Goal: Check status: Check status

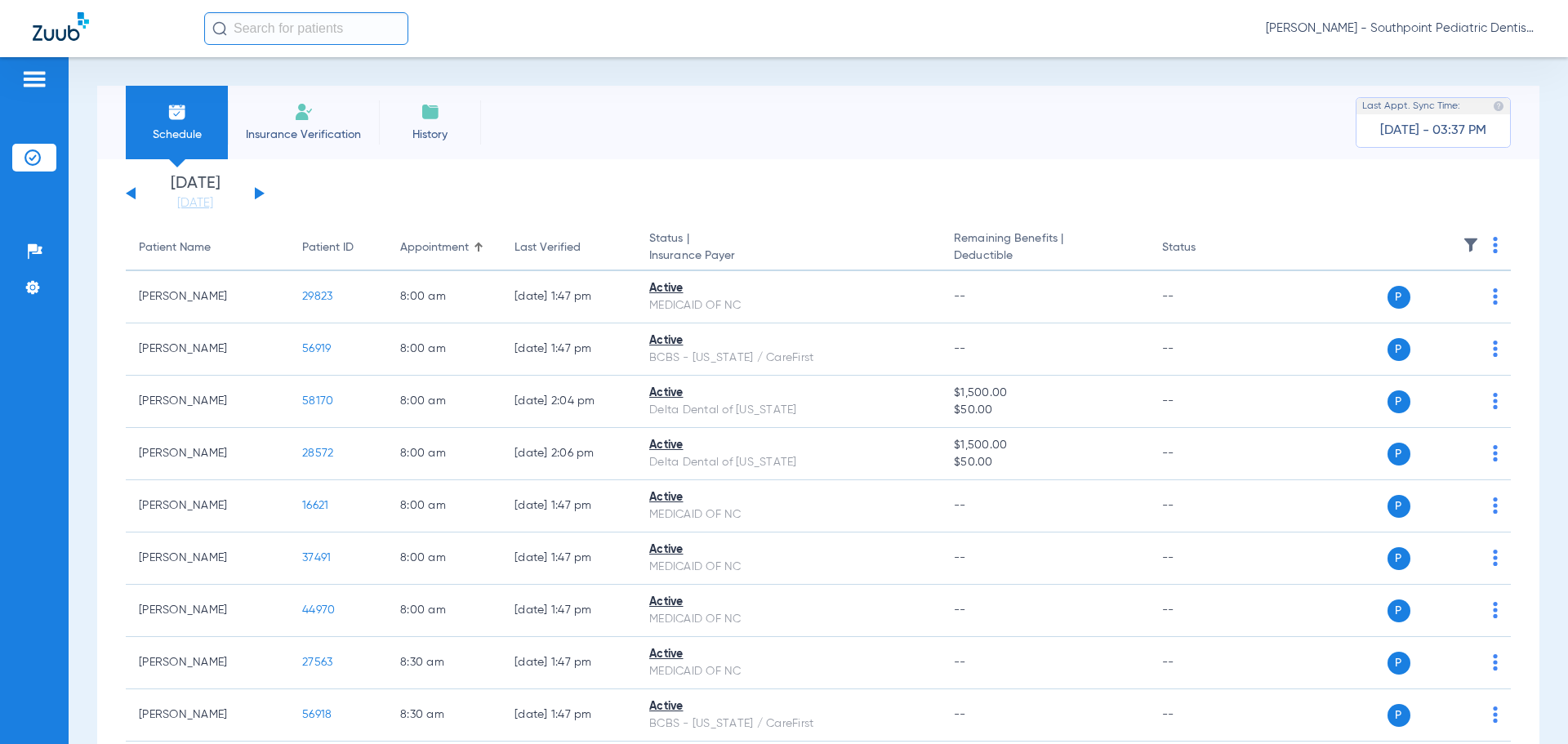
click at [211, 203] on link "[DATE]" at bounding box center [195, 202] width 98 height 16
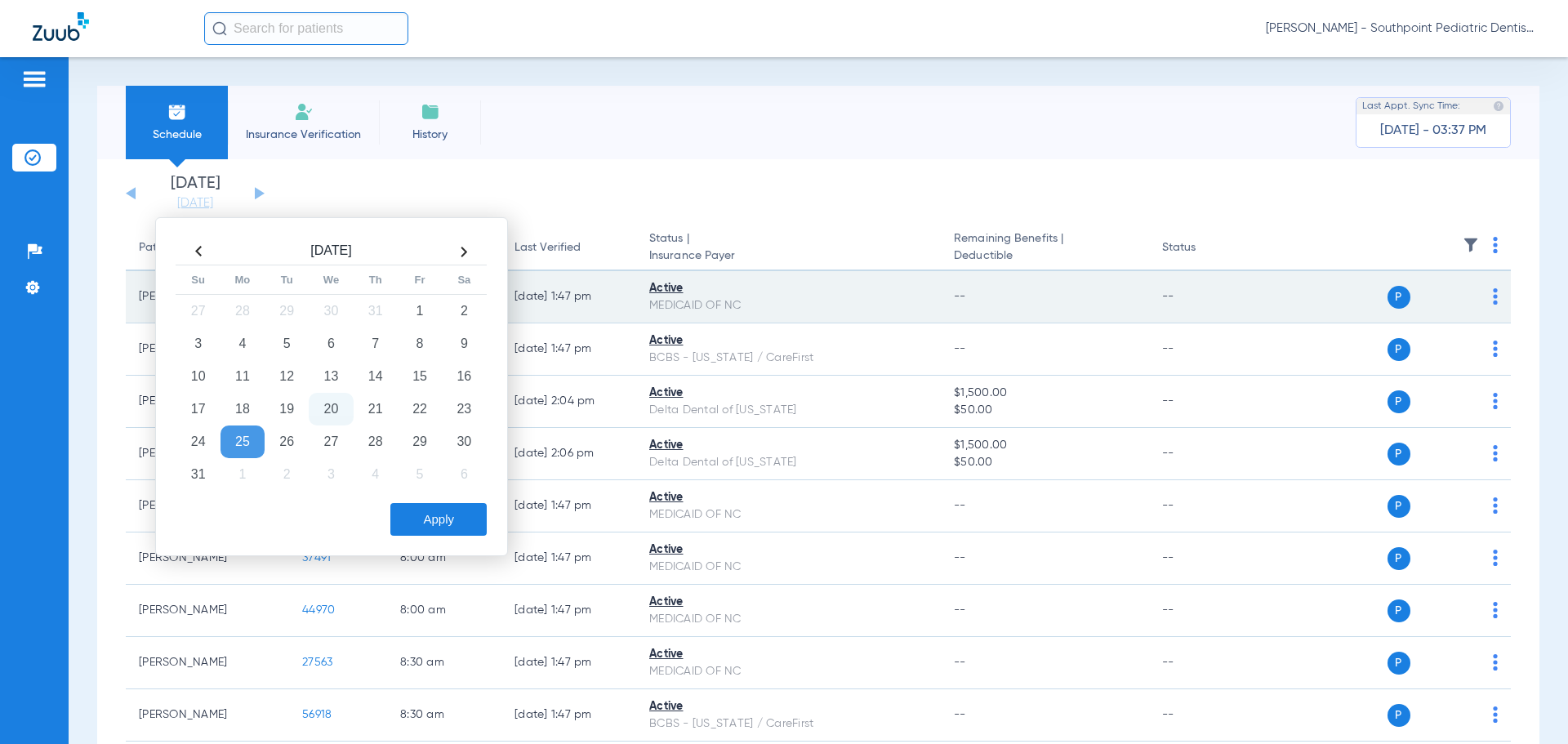
click at [1058, 116] on div "Schedule Insurance Verification History Last Appt. Sync Time: [DATE] - 03:37 PM" at bounding box center [818, 122] width 1443 height 73
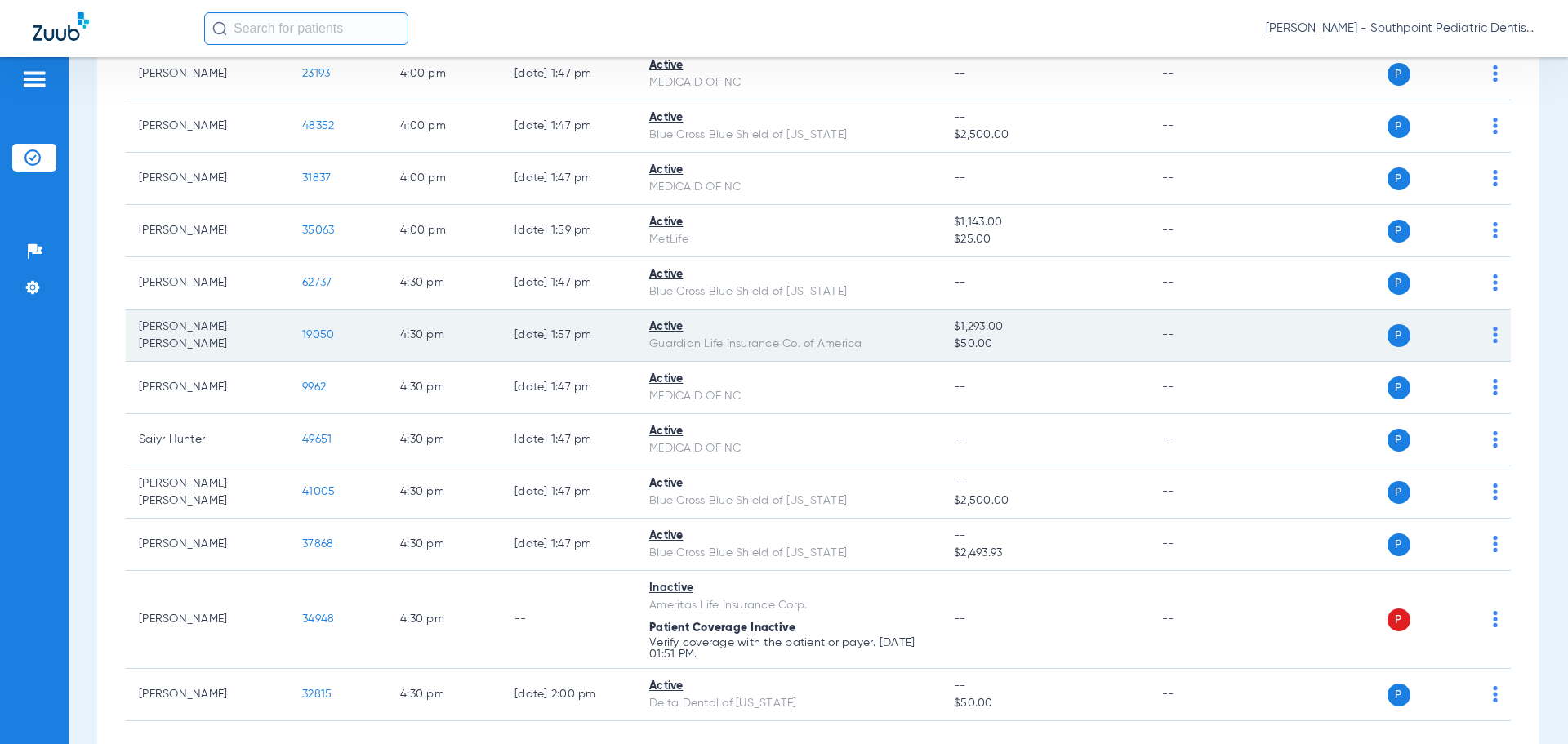
scroll to position [5807, 0]
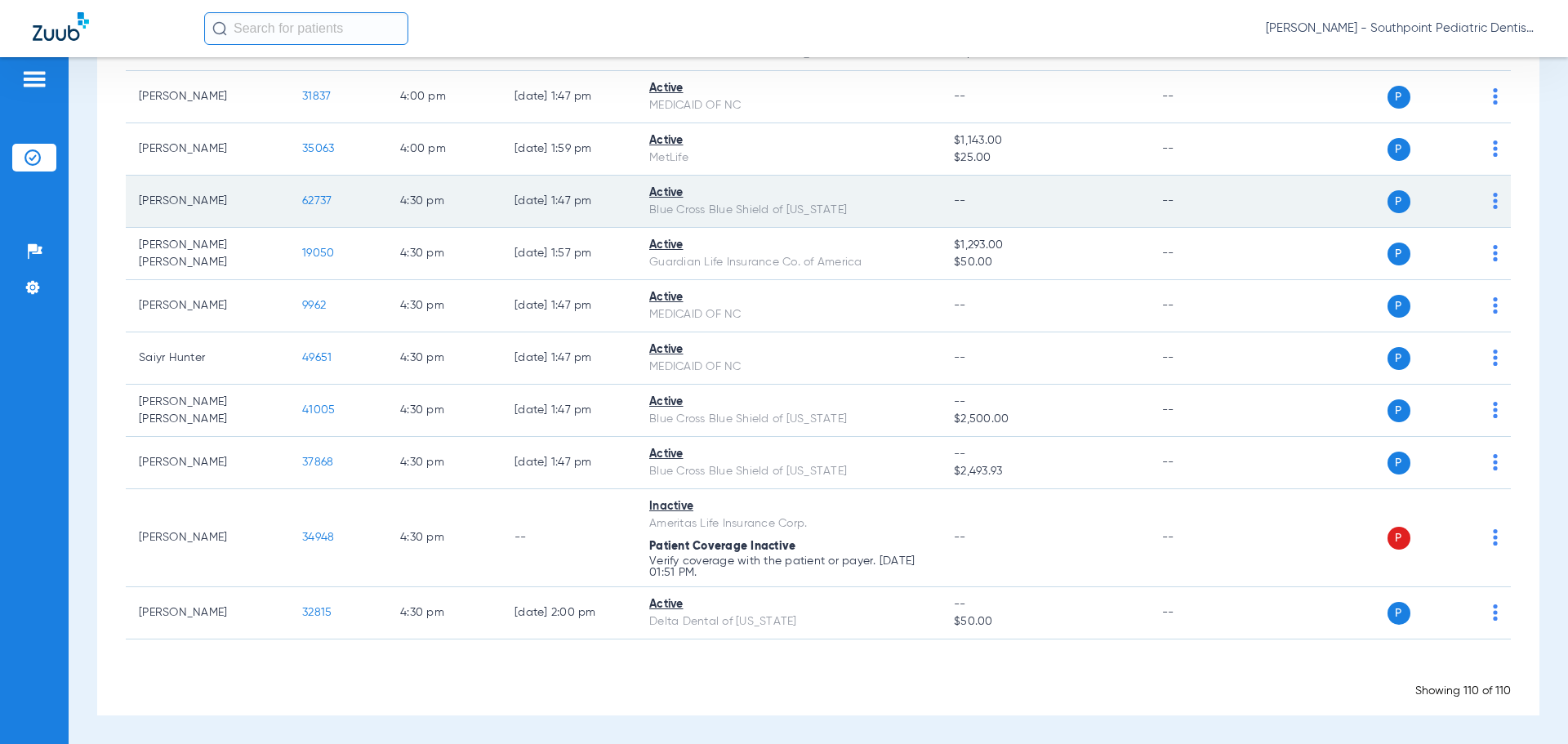
click at [318, 201] on span "62737" at bounding box center [316, 200] width 30 height 11
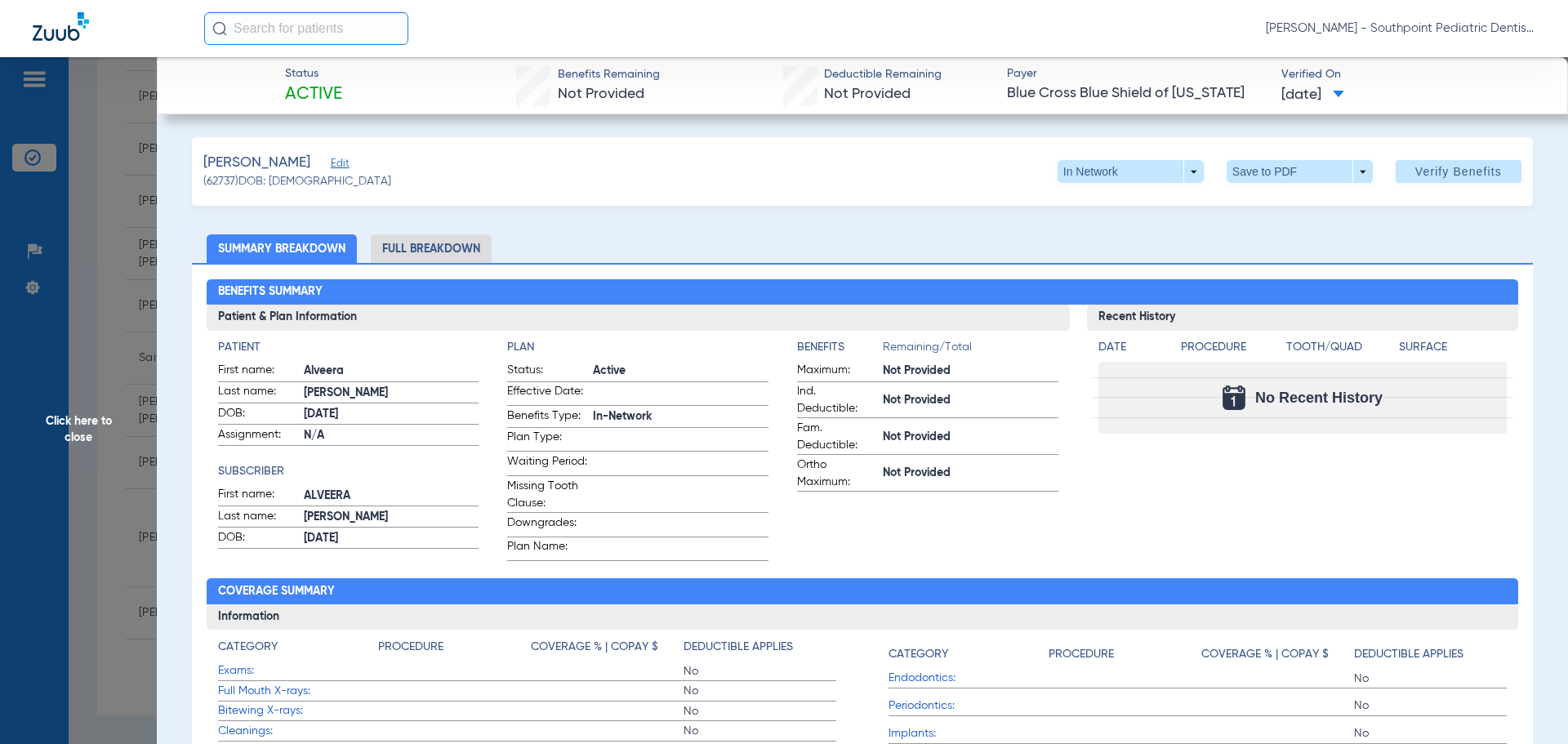
scroll to position [82, 0]
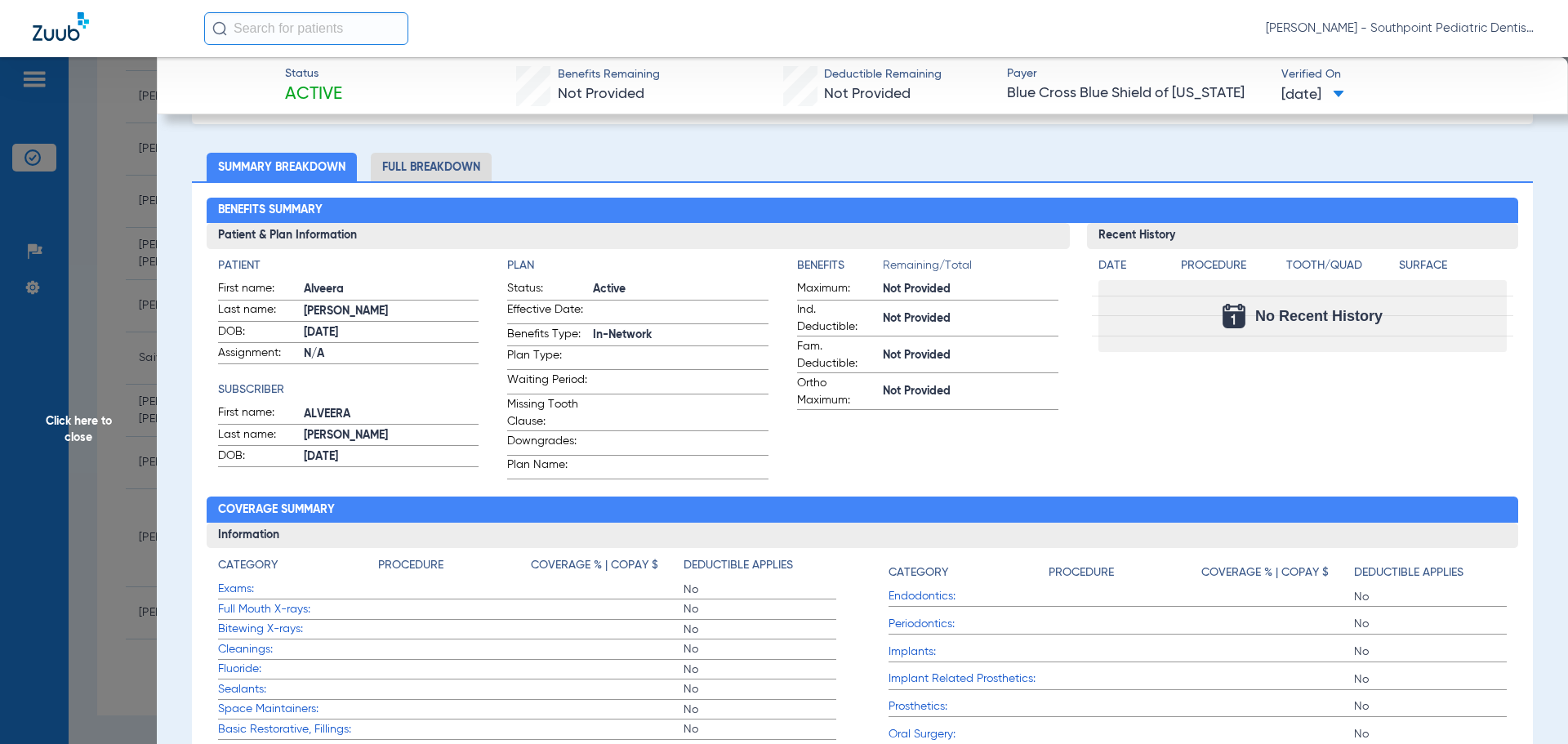
click at [414, 188] on div "Benefits Summary Patient & Plan Information Patient First name: Alveera Last na…" at bounding box center [863, 487] width 1341 height 612
click at [405, 161] on li "Full Breakdown" at bounding box center [431, 168] width 121 height 29
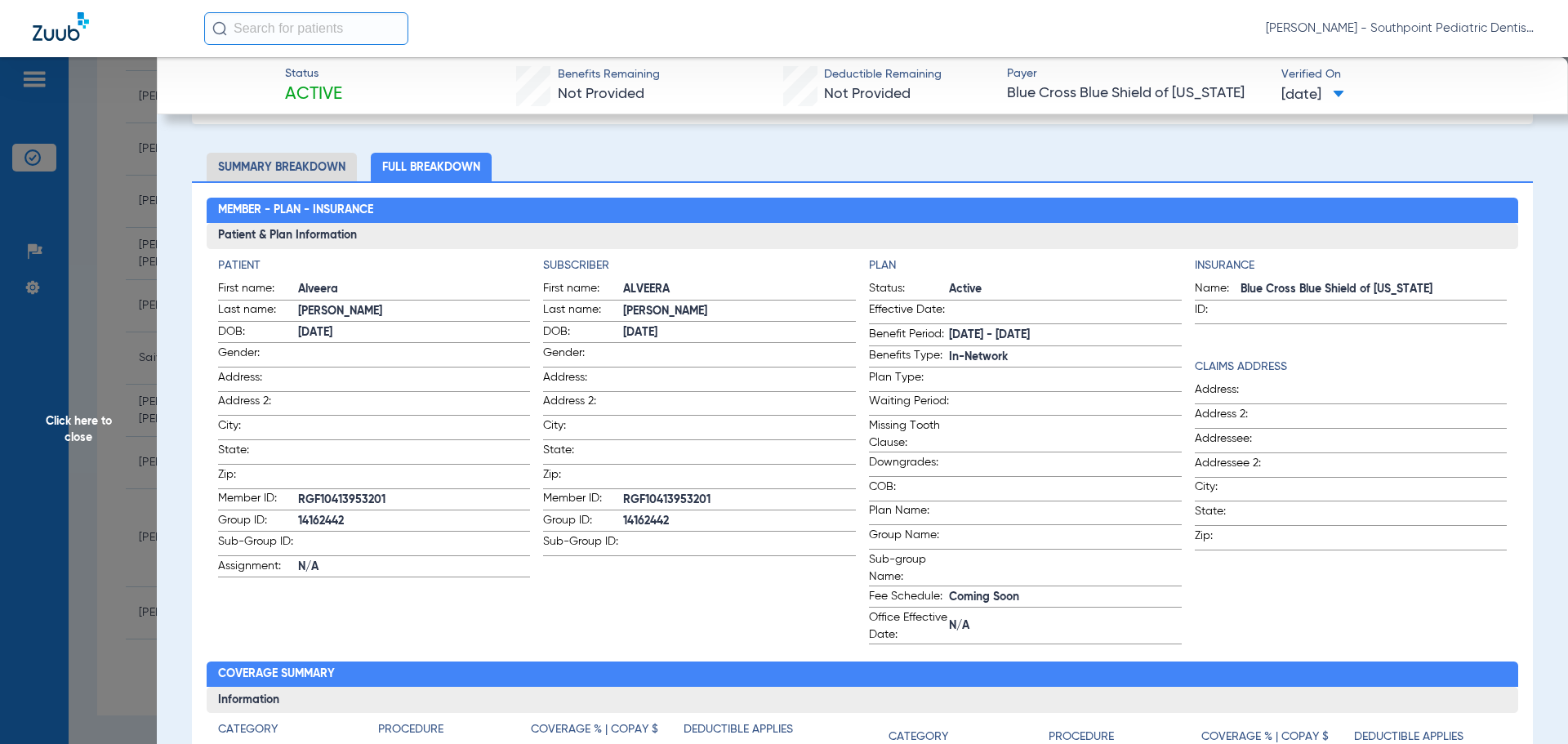
click at [380, 500] on span "RGF10413953201" at bounding box center [414, 500] width 233 height 17
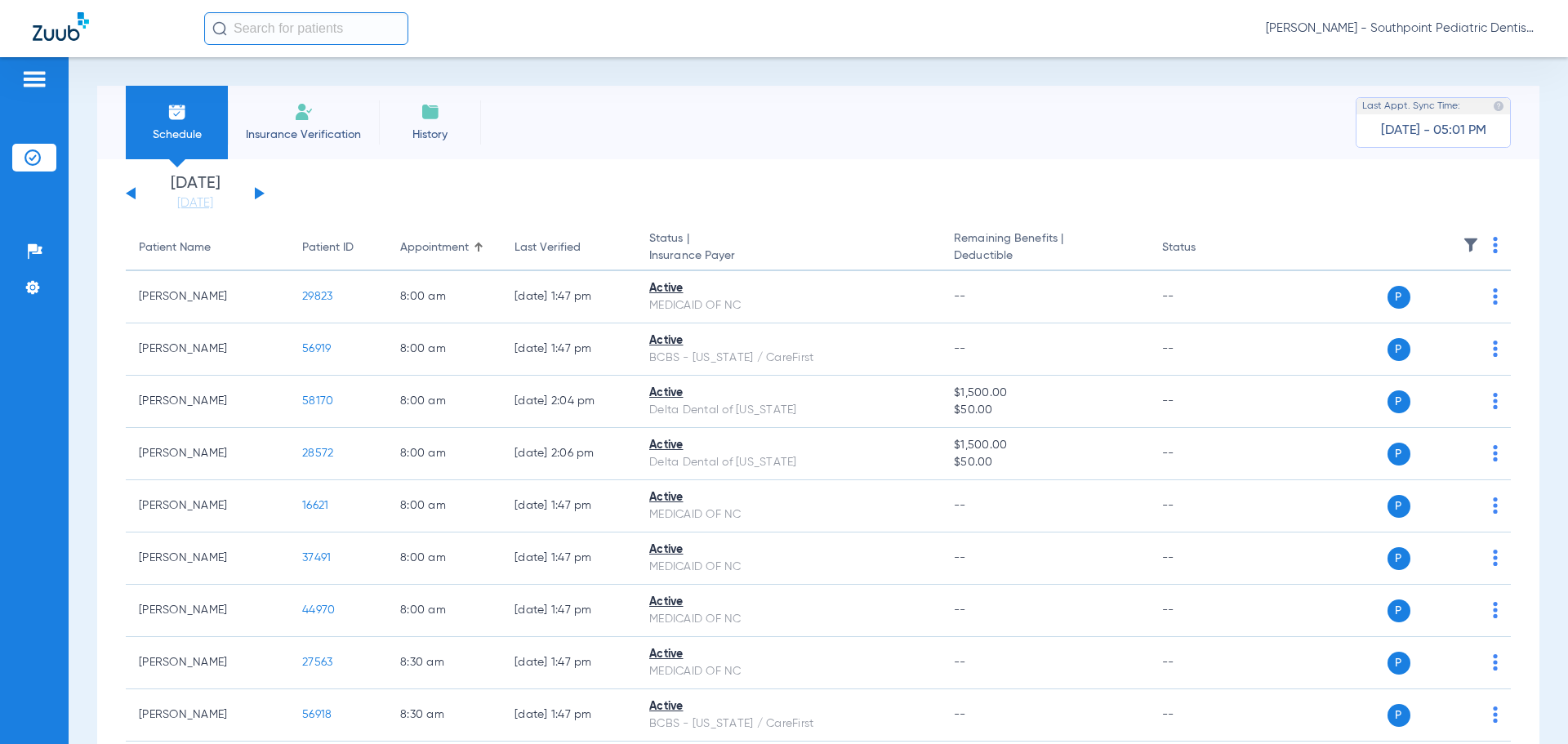
drag, startPoint x: 168, startPoint y: 202, endPoint x: 312, endPoint y: 378, distance: 227.4
click at [168, 202] on link "[DATE]" at bounding box center [195, 202] width 98 height 16
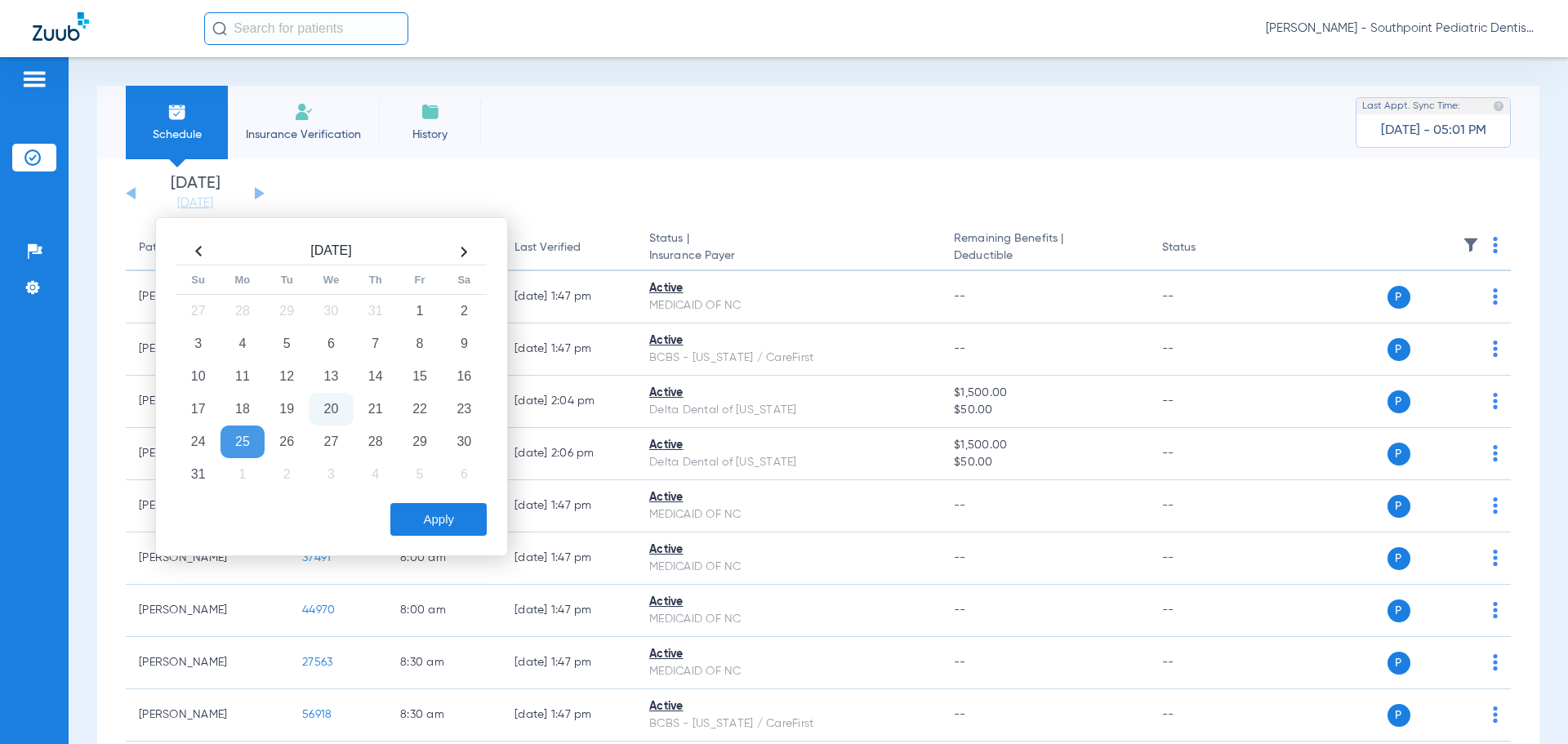
click at [923, 208] on app-single-date-navigator "Monday 06-16-2025 Tuesday 06-17-2025 Wednesday 06-18-2025 Thursday 06-19-2025 F…" at bounding box center [818, 193] width 1385 height 36
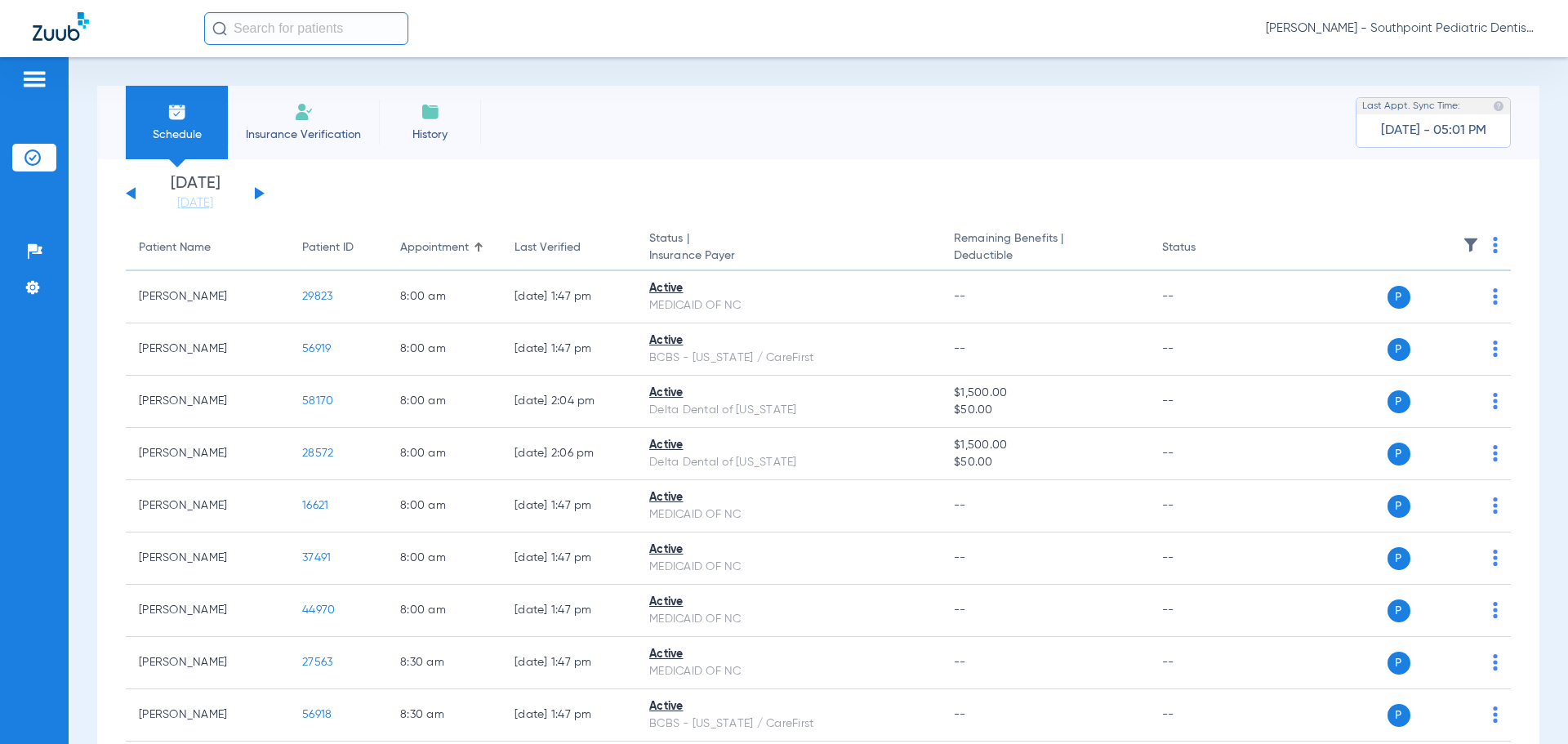
click at [140, 113] on li "Schedule" at bounding box center [177, 122] width 102 height 73
click at [422, 132] on span "History" at bounding box center [430, 134] width 77 height 16
